Goal: Information Seeking & Learning: Learn about a topic

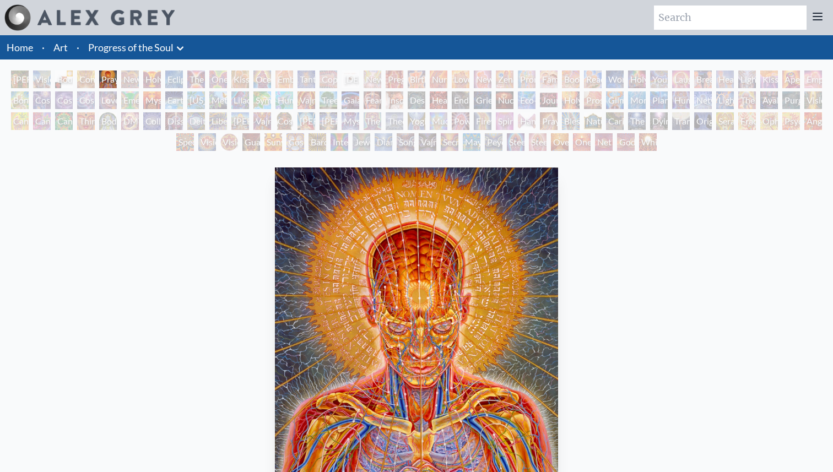
click at [201, 83] on div "The Kiss" at bounding box center [196, 80] width 18 height 18
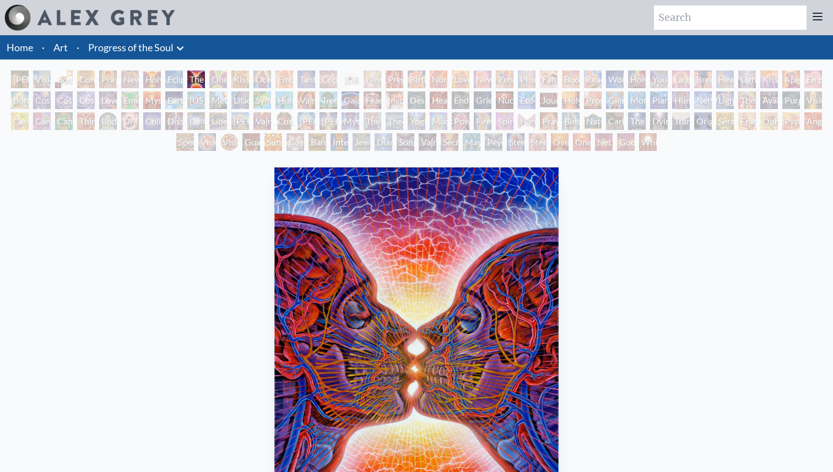
click at [144, 84] on div "Holy Grail" at bounding box center [152, 80] width 18 height 18
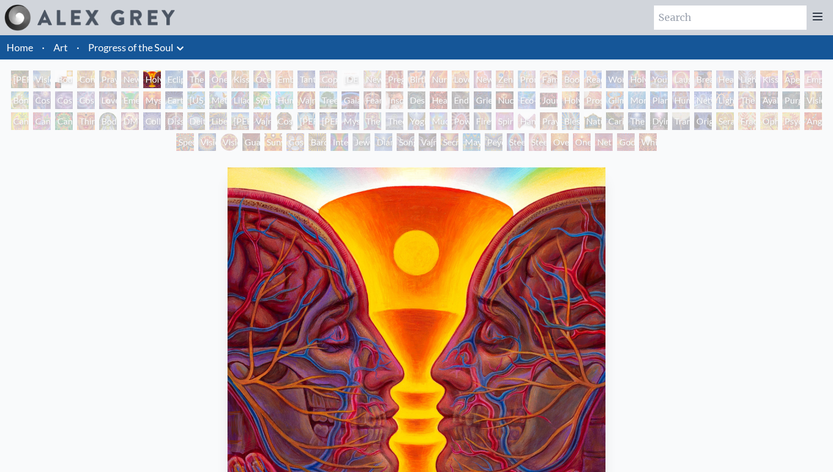
click at [99, 86] on div "Praying" at bounding box center [108, 80] width 18 height 18
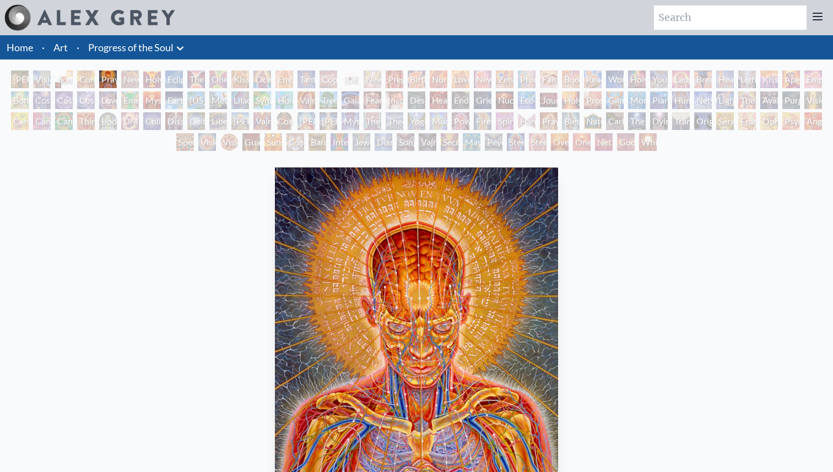
click at [77, 88] on div "Contemplation" at bounding box center [86, 80] width 18 height 18
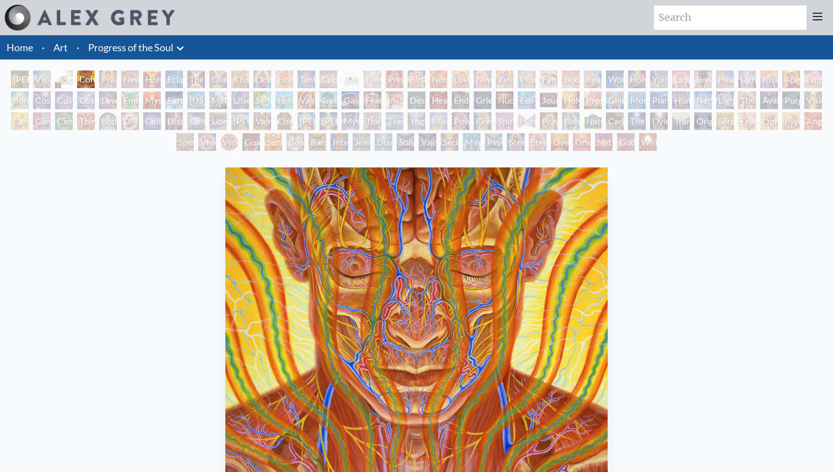
click at [58, 104] on div "Cosmic Artist" at bounding box center [64, 100] width 18 height 18
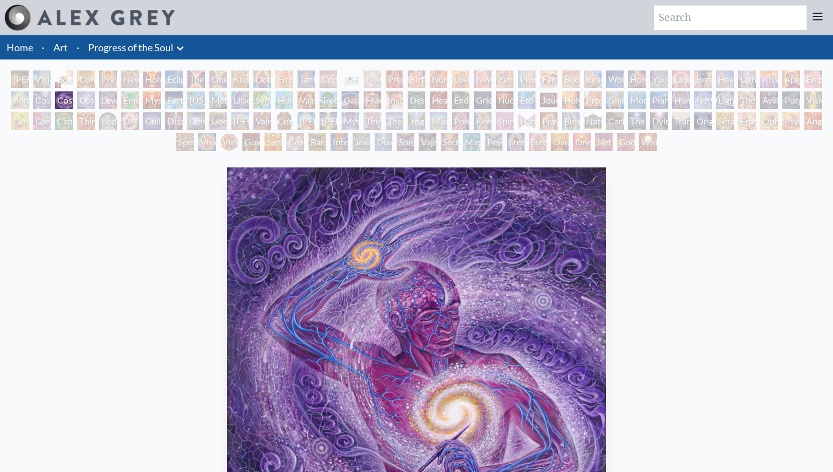
click at [40, 98] on div "Cosmic Creativity" at bounding box center [42, 100] width 18 height 18
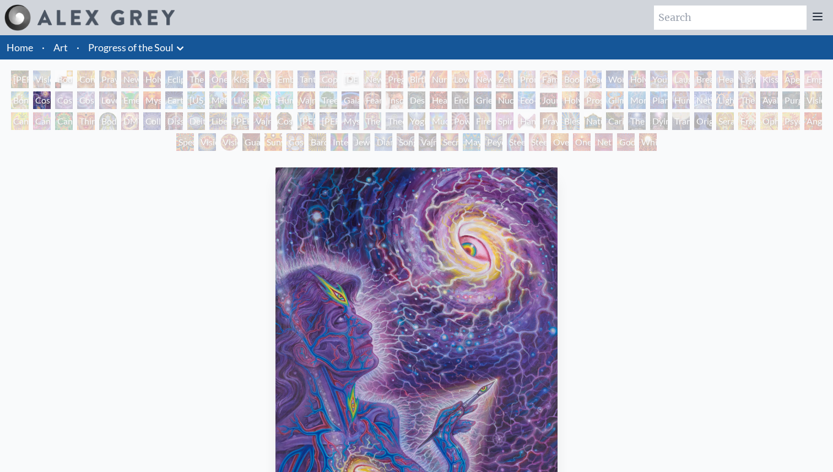
click at [28, 97] on div "Bond" at bounding box center [20, 100] width 18 height 18
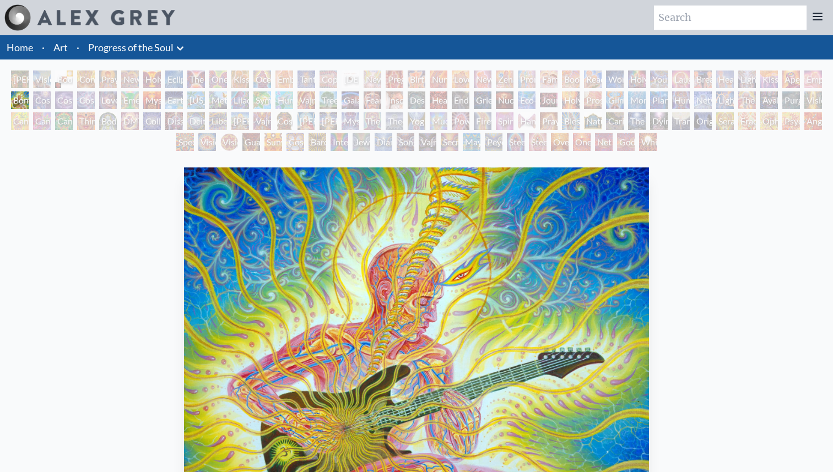
click at [28, 75] on div "[PERSON_NAME] & Eve" at bounding box center [20, 80] width 18 height 18
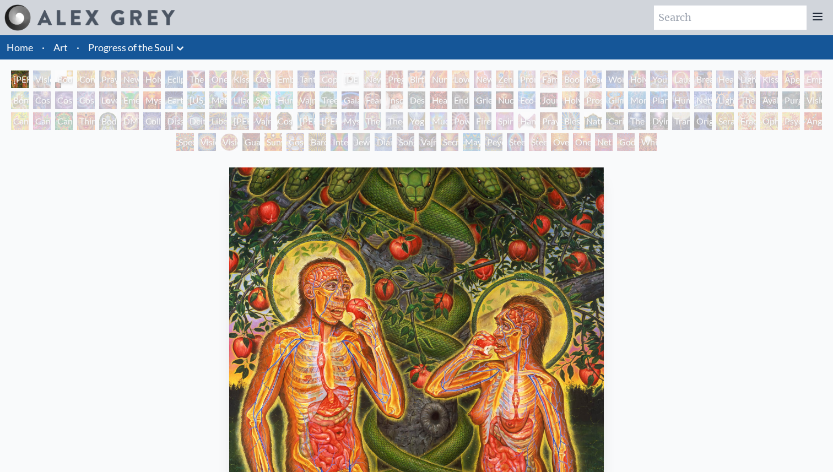
click at [117, 98] on div "Love is a Cosmic Force" at bounding box center [108, 100] width 18 height 18
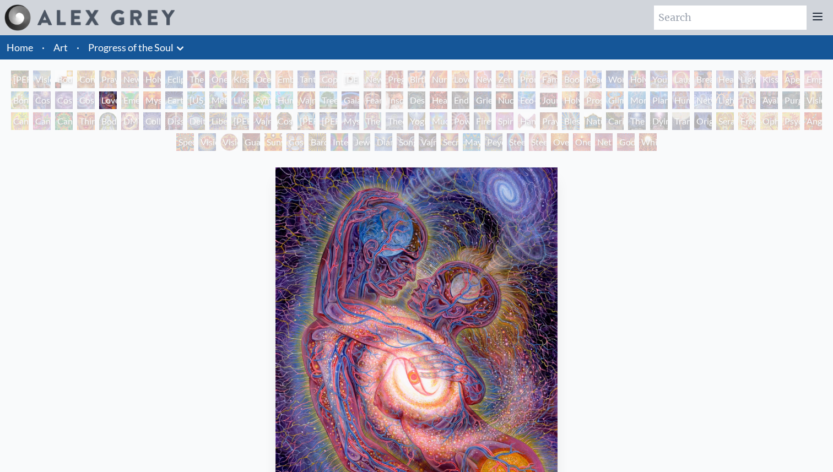
click at [181, 116] on div "Dissectional Art for Tool's Lateralus CD" at bounding box center [174, 121] width 18 height 18
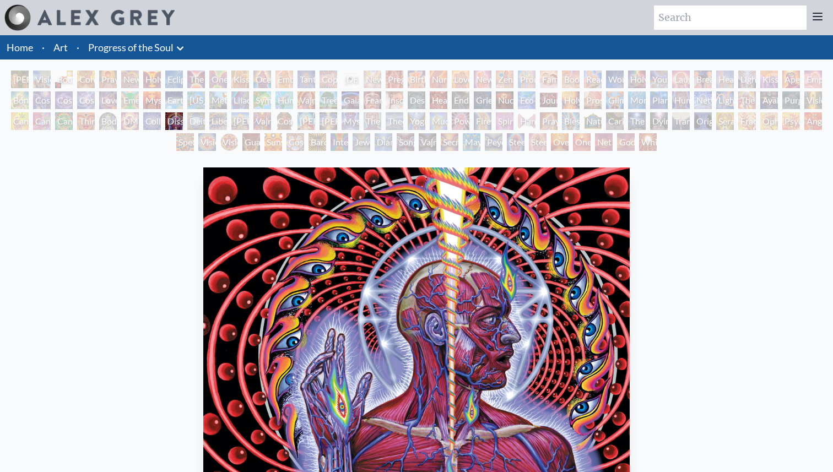
click at [183, 123] on div "Dissectional Art for Tool's Lateralus CD" at bounding box center [174, 121] width 18 height 18
click at [271, 98] on div "Symbiosis: Gall Wasp & Oak Tree" at bounding box center [262, 100] width 18 height 18
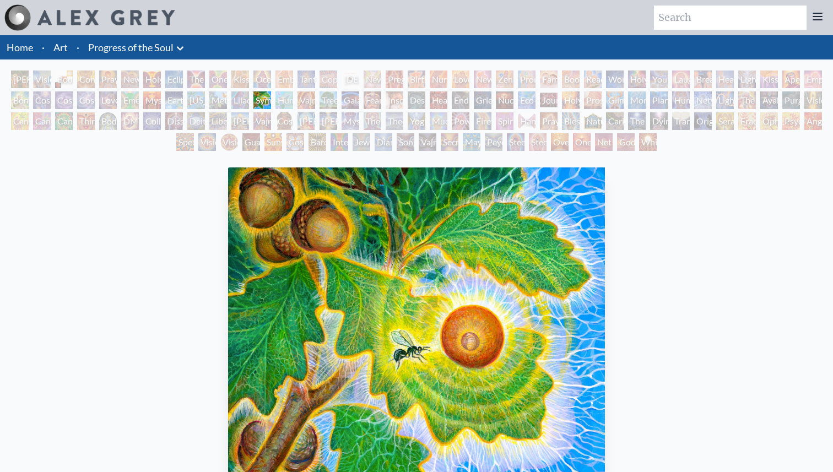
click at [293, 118] on div "Cosmic [DEMOGRAPHIC_DATA]" at bounding box center [284, 121] width 18 height 18
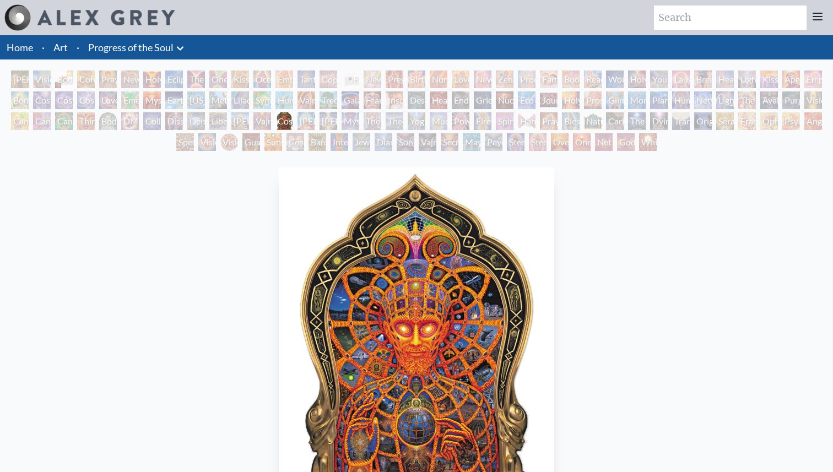
click at [343, 115] on div "Mystic Eye" at bounding box center [351, 121] width 18 height 18
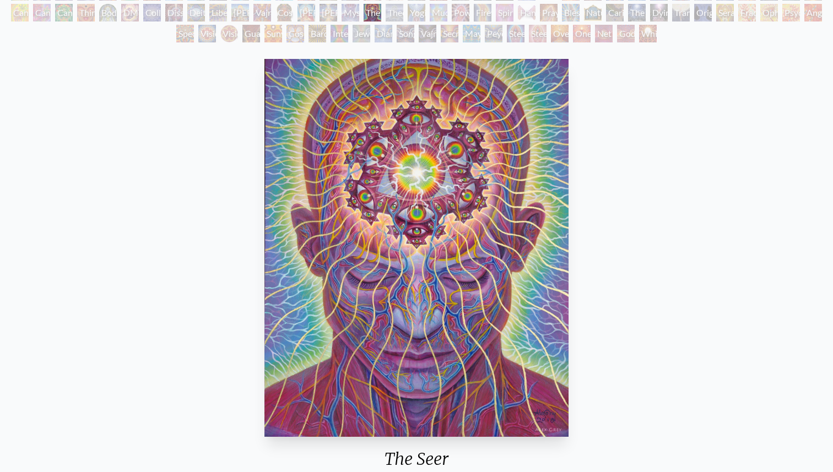
scroll to position [174, 0]
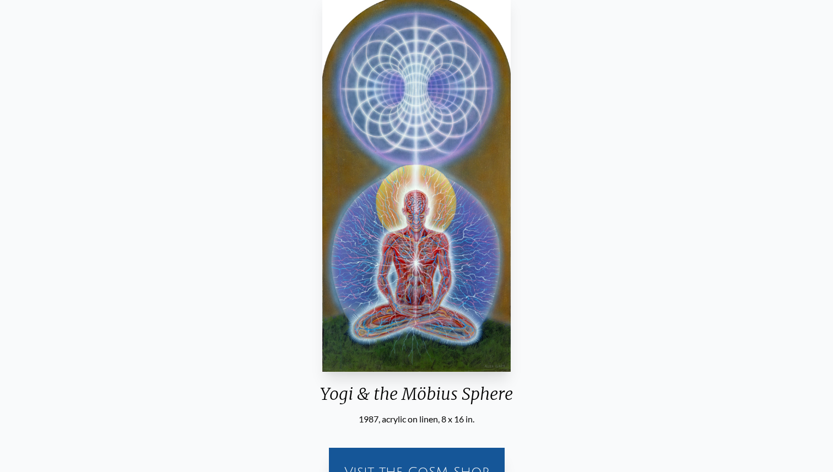
click at [0, 0] on div "Yogi & the Möbius Sphere 1987, acrylic on linen, 8 x 16 in. Visit the CoSM Shop" at bounding box center [416, 247] width 833 height 533
